Goal: Information Seeking & Learning: Learn about a topic

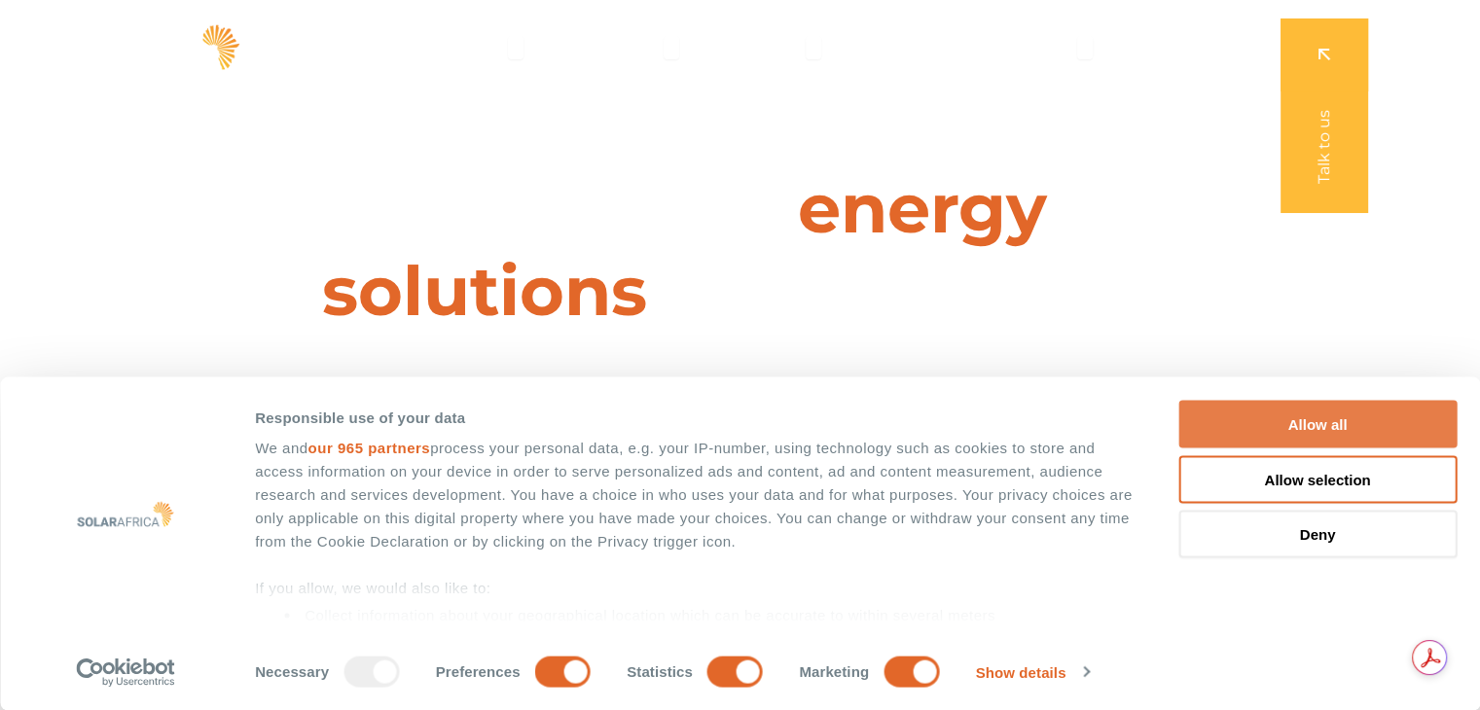
click at [1335, 425] on button "Allow all" at bounding box center [1317, 425] width 278 height 48
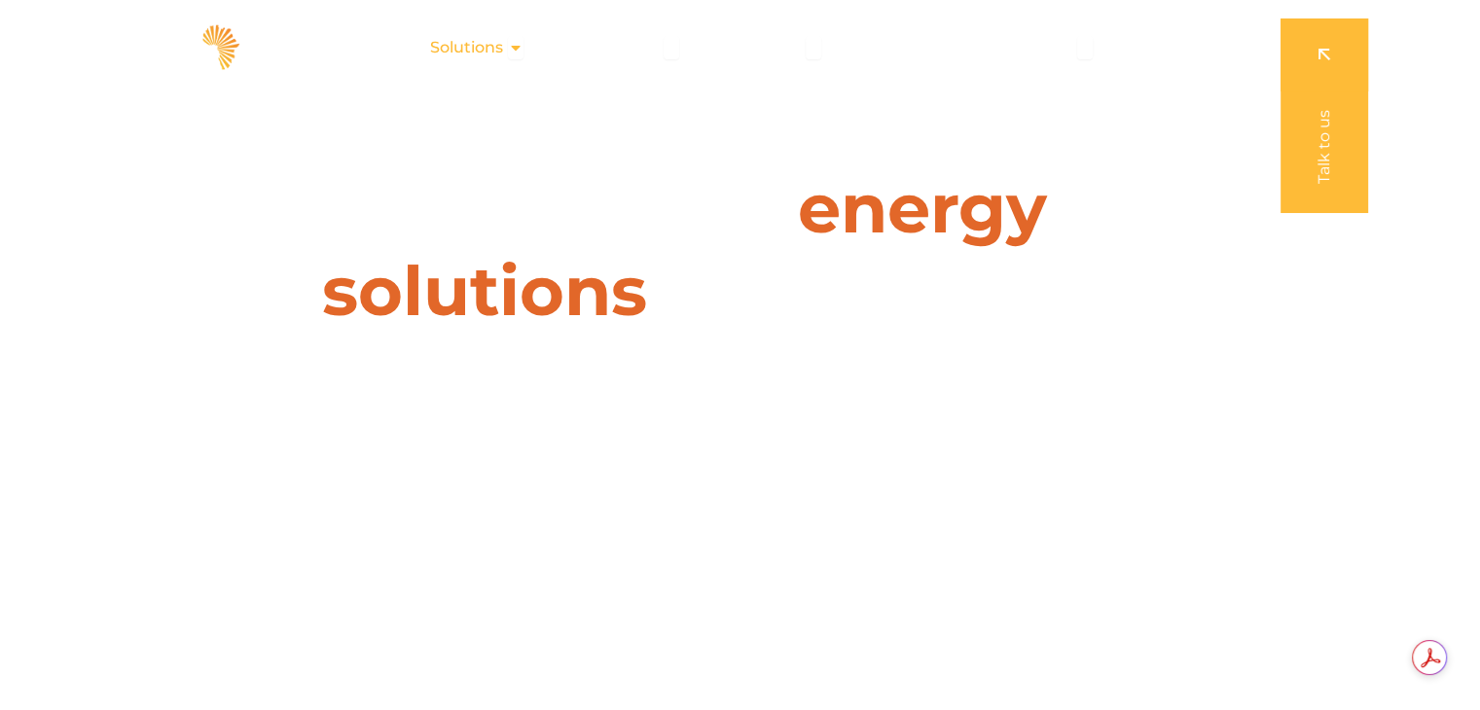
click at [520, 47] on icon "Menu" at bounding box center [516, 48] width 16 height 16
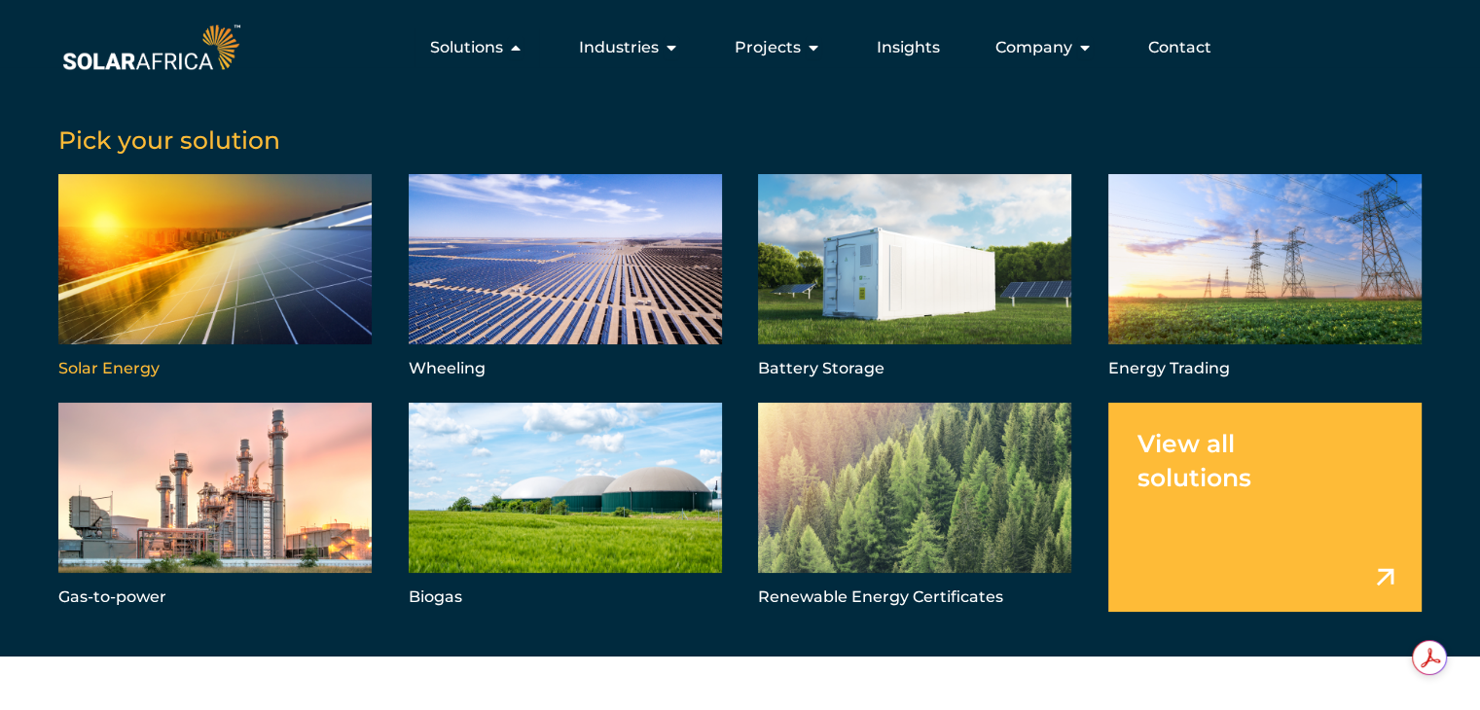
click at [267, 265] on link "Menu" at bounding box center [214, 278] width 313 height 209
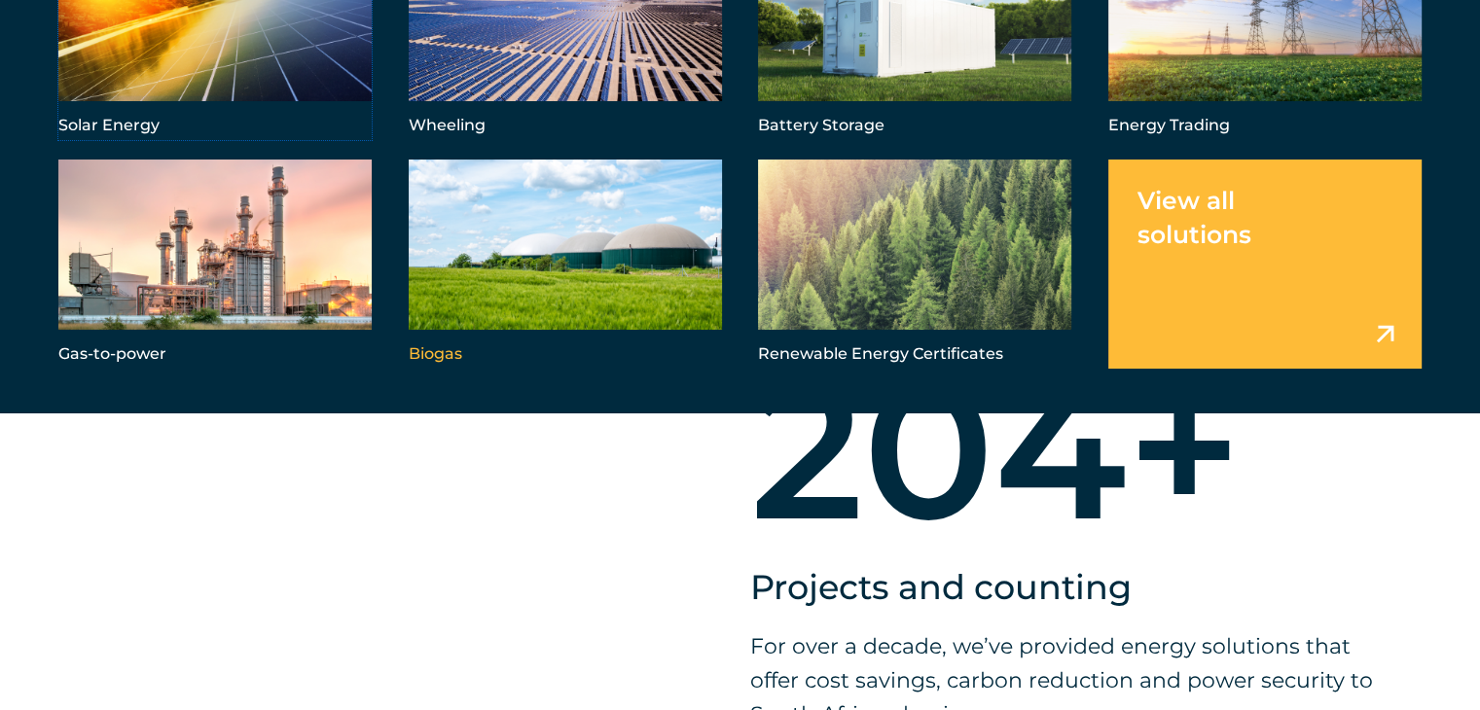
scroll to position [1070, 0]
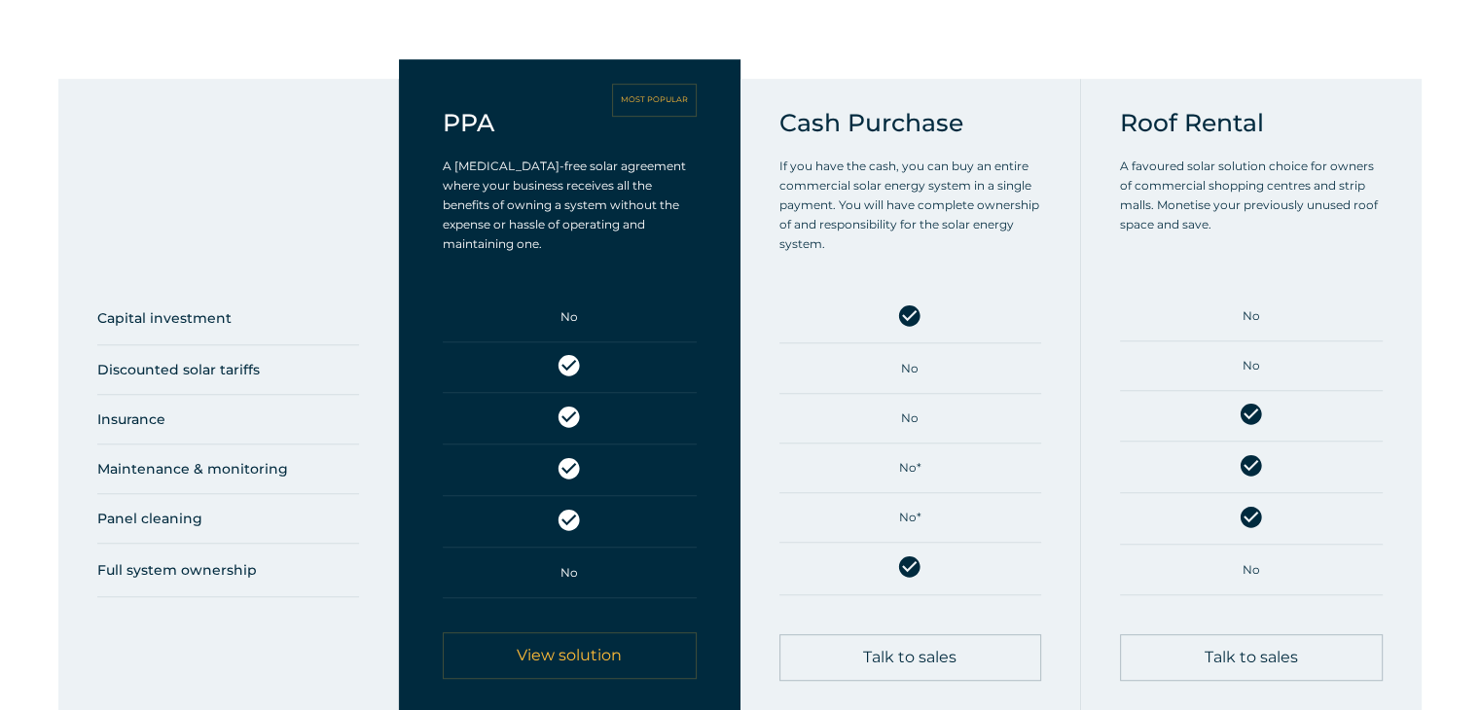
scroll to position [1070, 0]
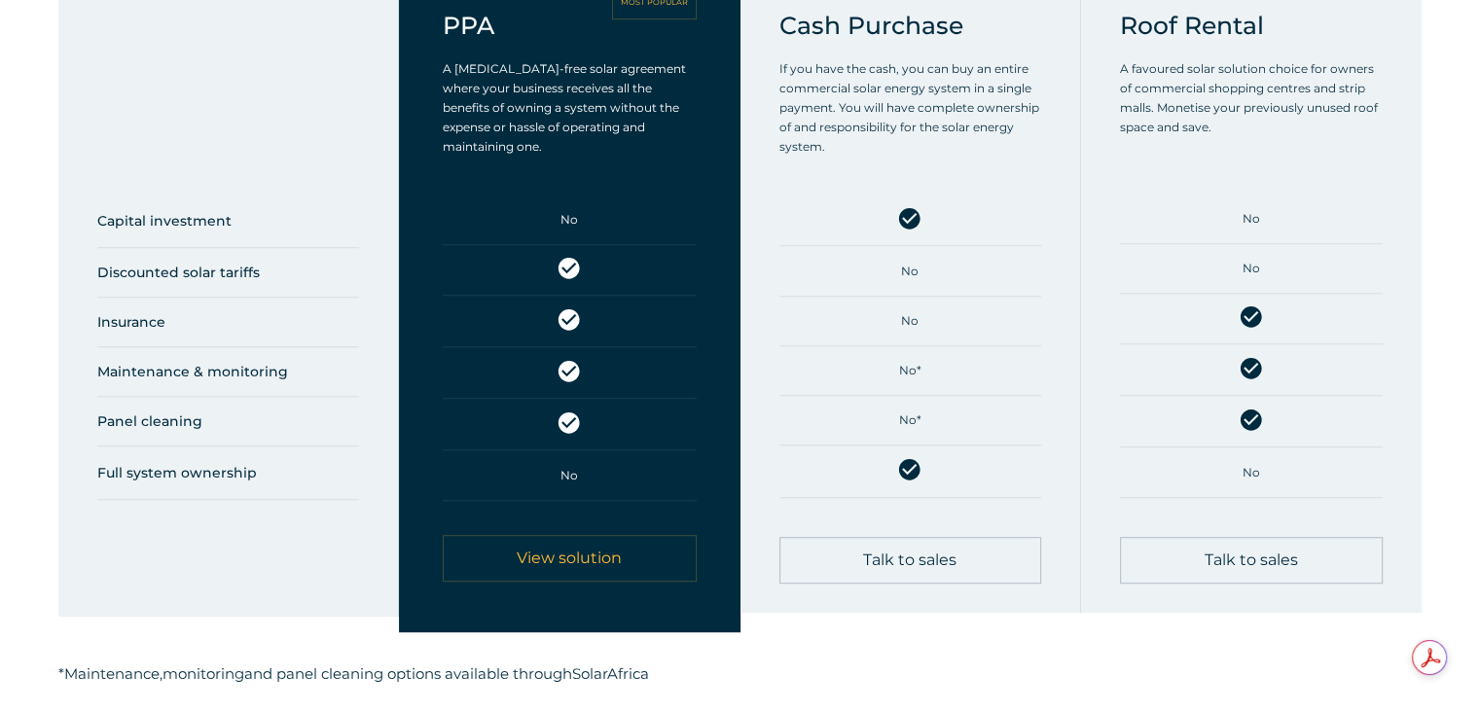
click at [599, 560] on span "View solution" at bounding box center [569, 559] width 105 height 16
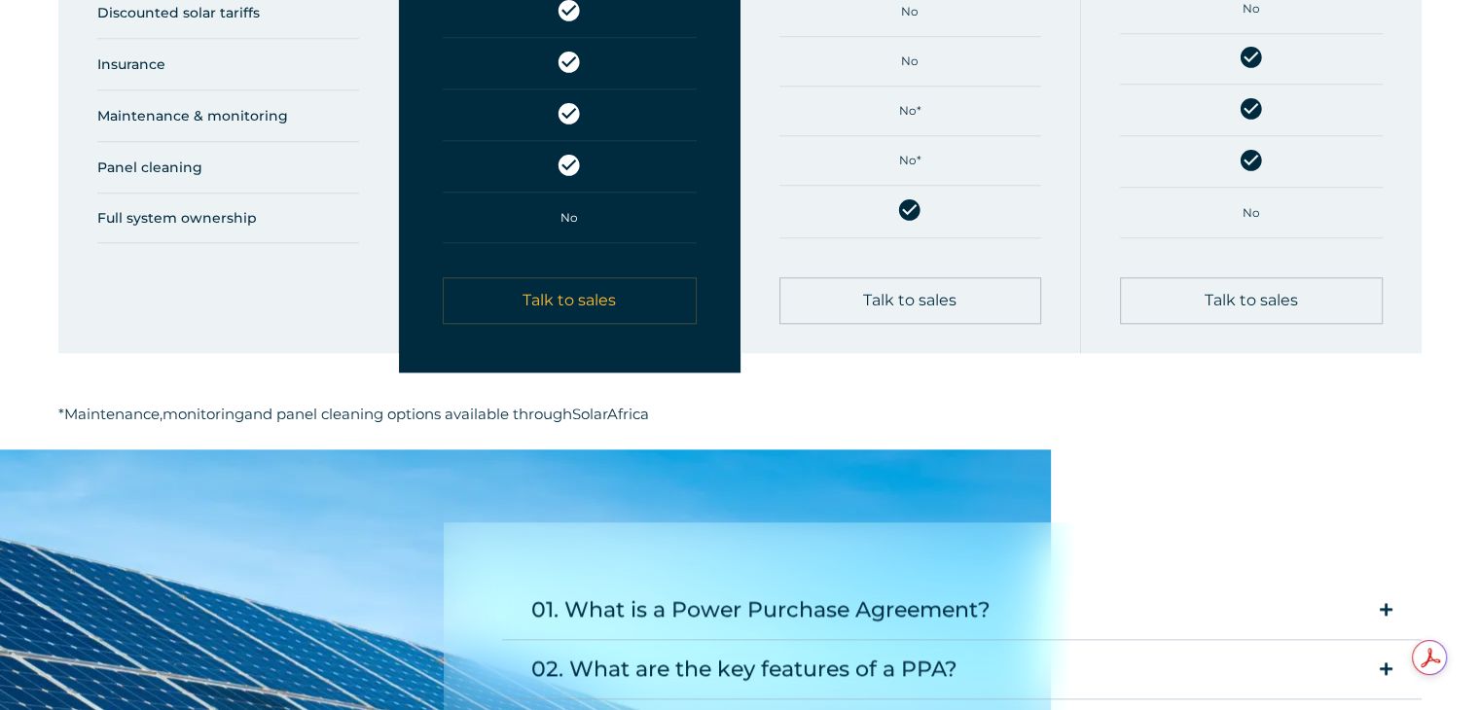
scroll to position [2432, 0]
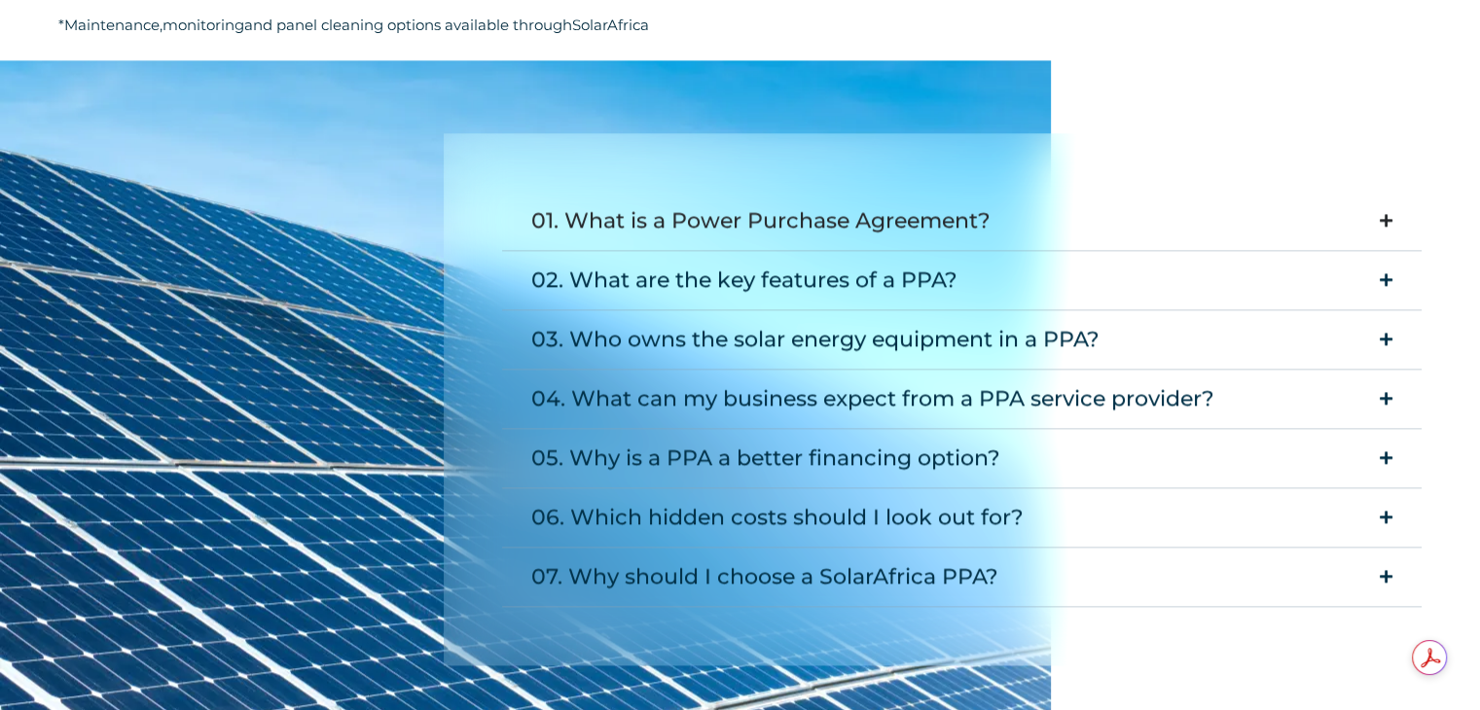
click at [898, 223] on div "01. What is a Power Purchase Agreement?" at bounding box center [760, 220] width 459 height 39
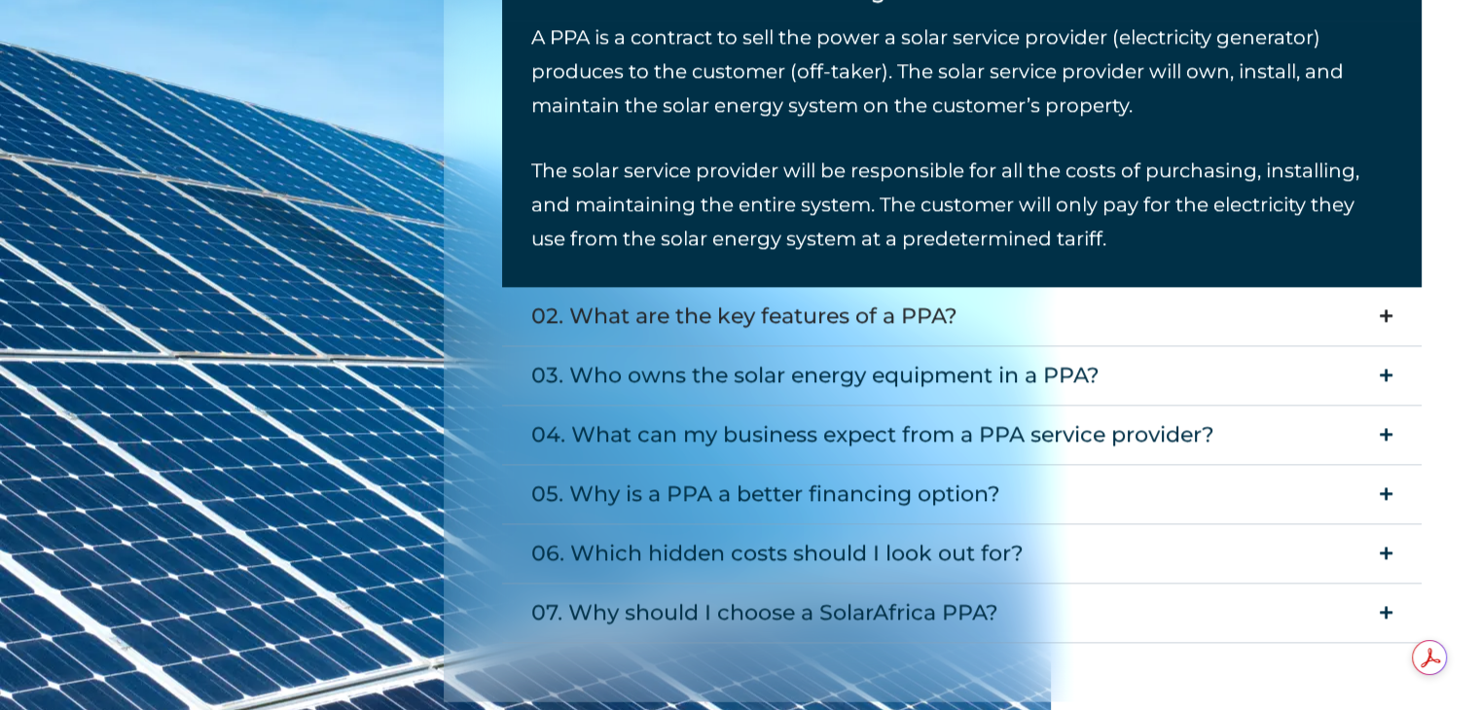
scroll to position [2724, 0]
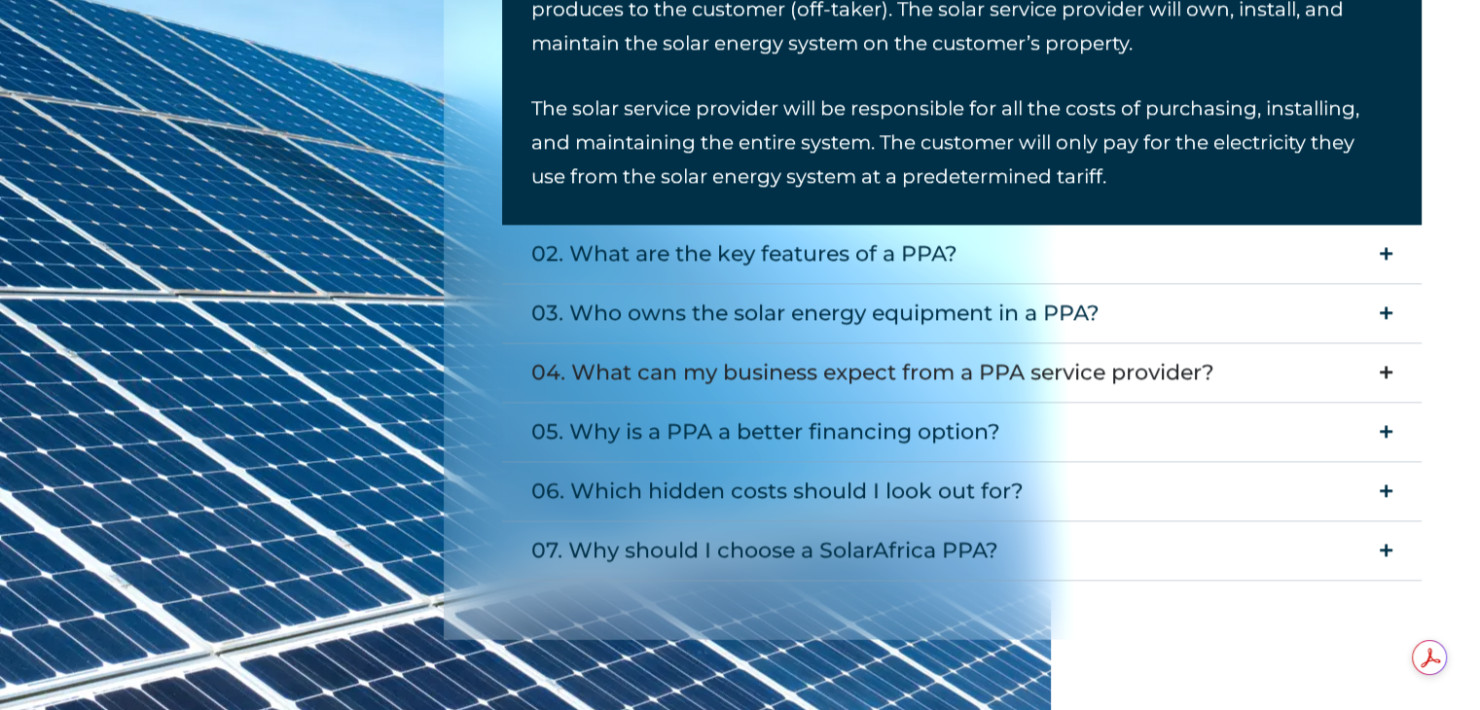
click at [705, 378] on div "04. What can my business expect from a PPA service provider?" at bounding box center [872, 372] width 683 height 39
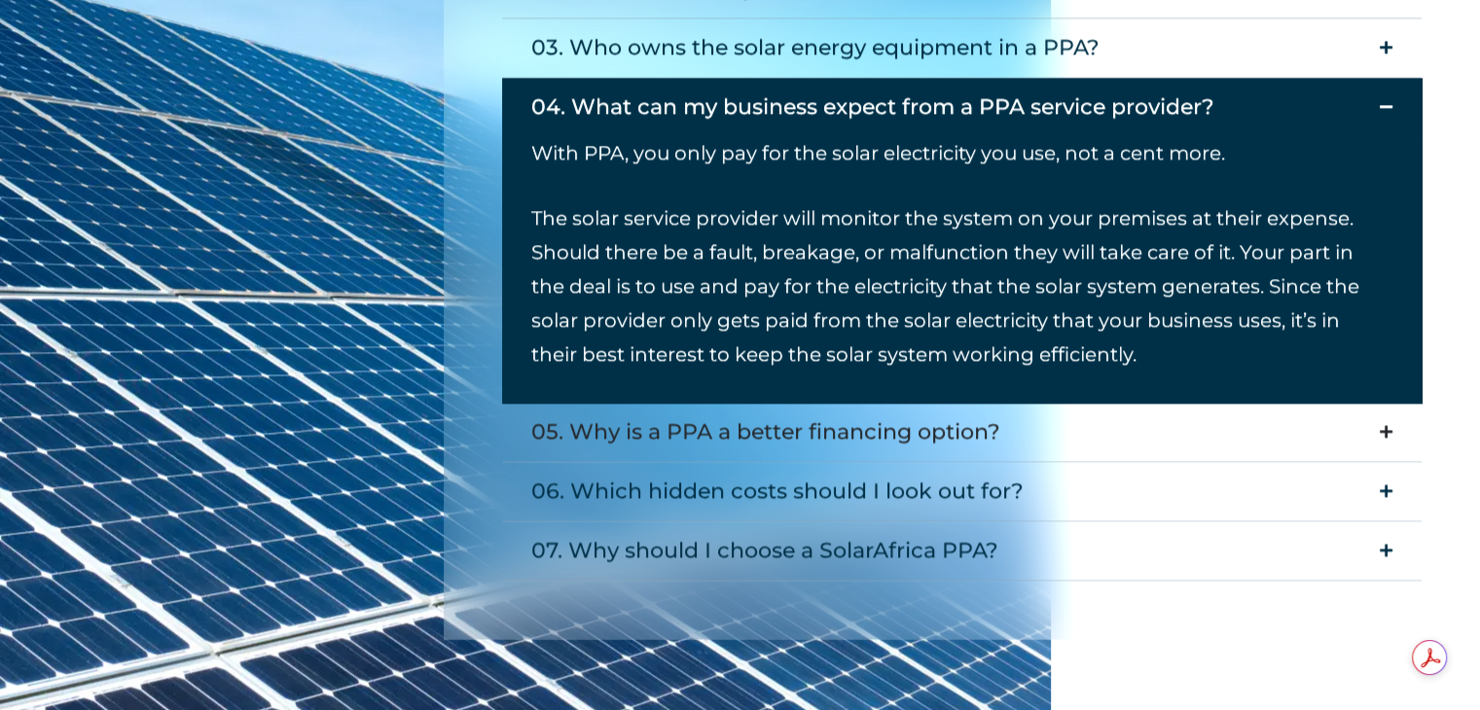
click at [715, 437] on div "05. Why is a PPA a better financing option?" at bounding box center [765, 431] width 469 height 39
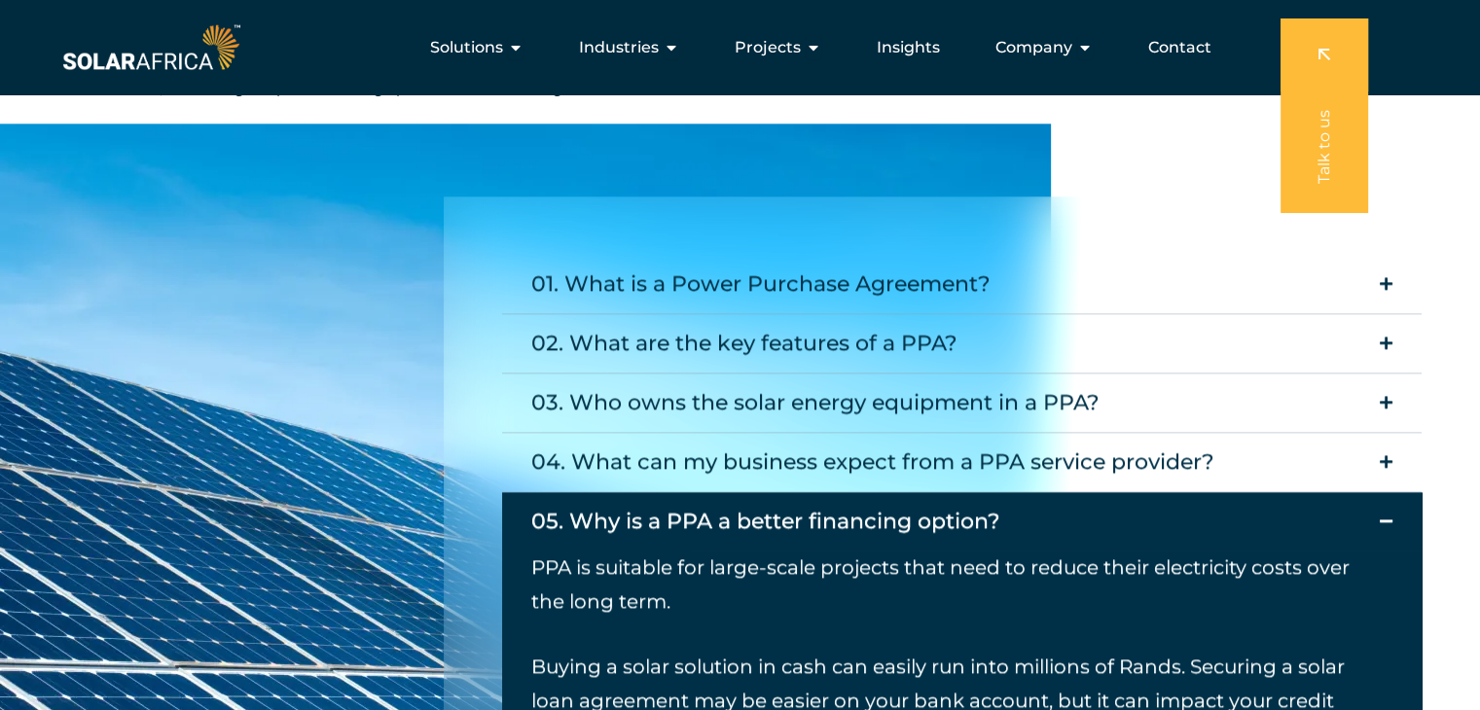
scroll to position [2140, 0]
